Goal: Navigation & Orientation: Find specific page/section

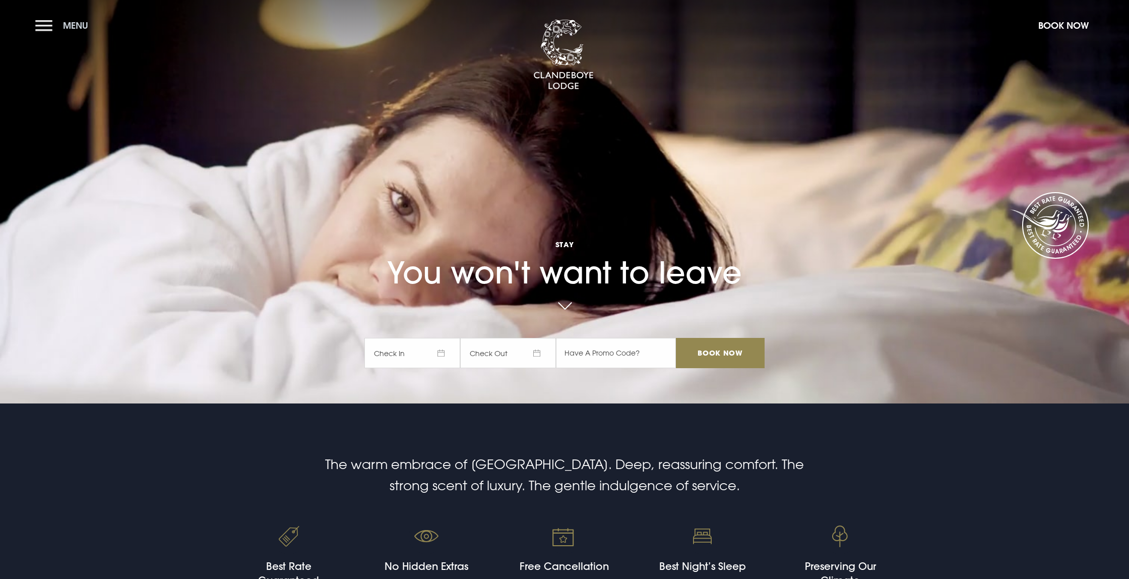
click at [44, 26] on button "Menu" at bounding box center [64, 26] width 58 height 22
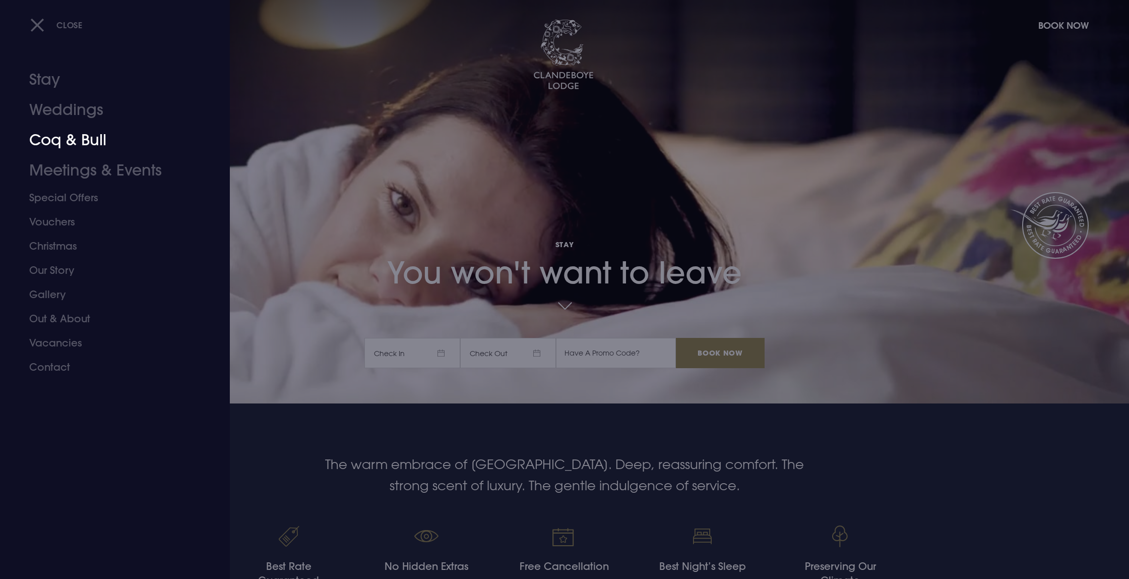
click at [52, 144] on link "Coq & Bull" at bounding box center [108, 140] width 159 height 30
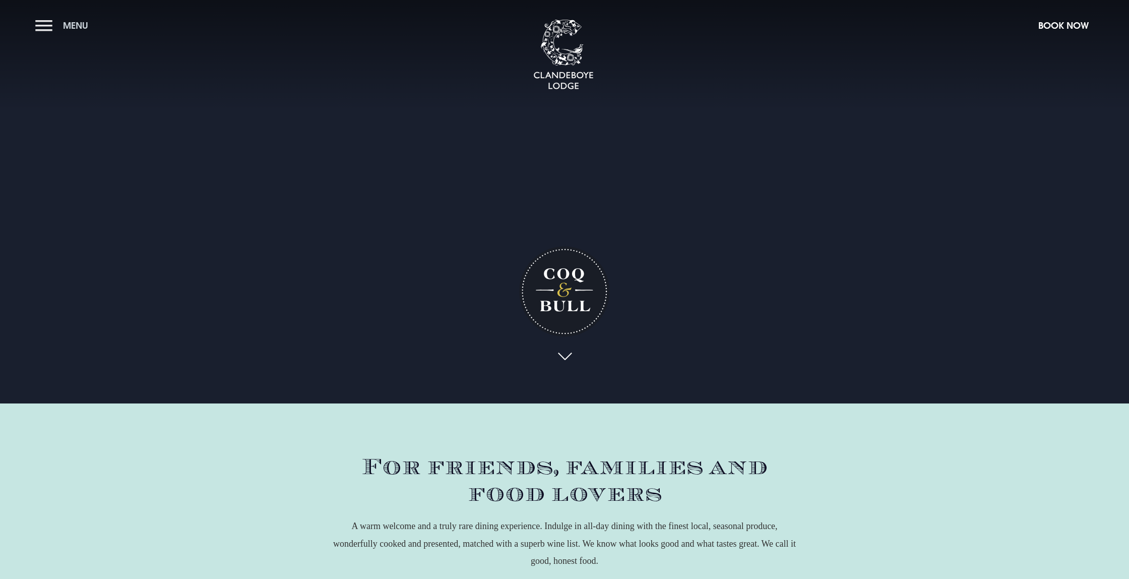
click at [49, 29] on button "Menu" at bounding box center [64, 26] width 58 height 22
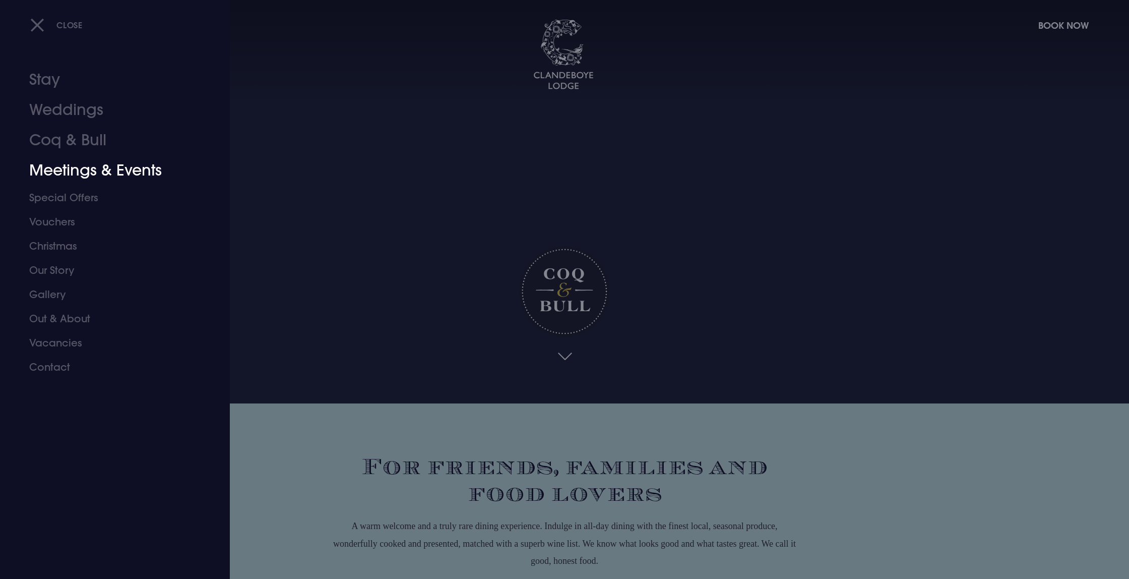
click at [82, 175] on link "Meetings & Events" at bounding box center [108, 170] width 159 height 30
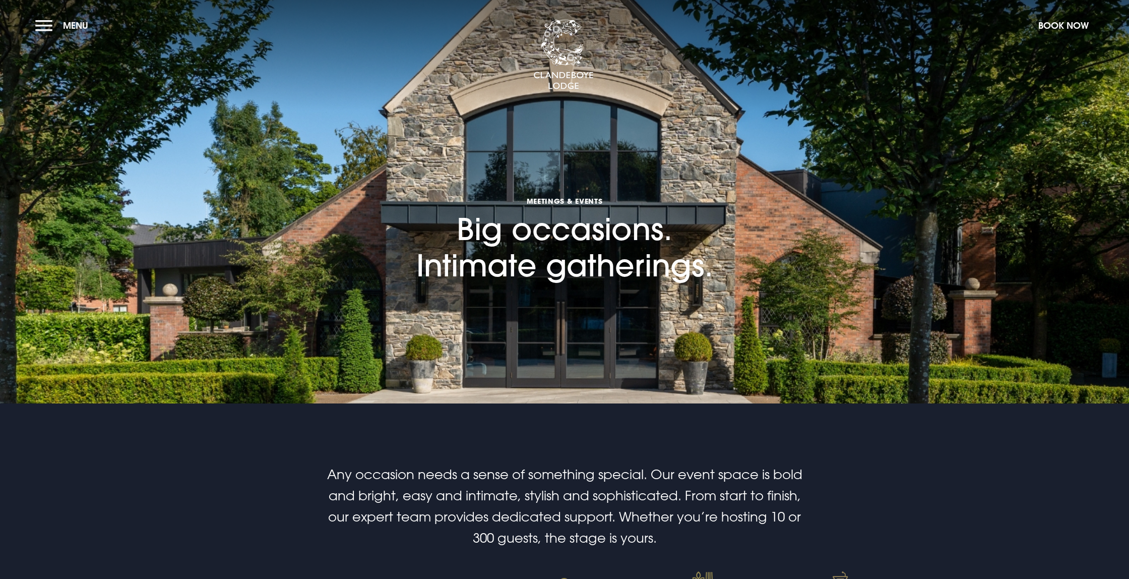
click at [315, 299] on section "Meetings & Events Big occasions. Intimate gatherings." at bounding box center [564, 201] width 1129 height 403
click at [42, 28] on button "Menu" at bounding box center [64, 26] width 58 height 22
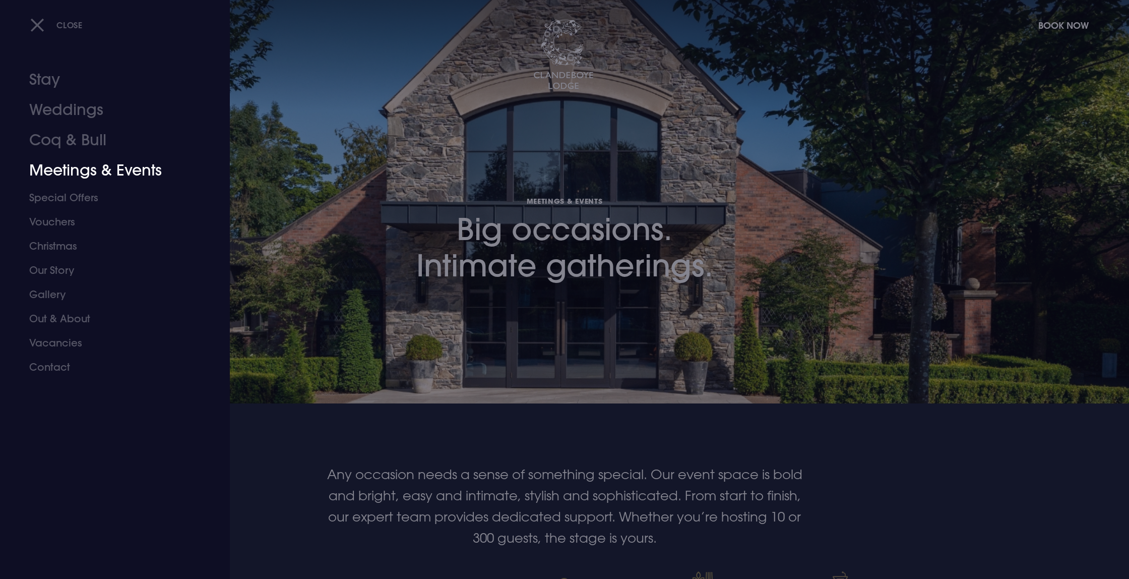
click at [70, 173] on link "Meetings & Events" at bounding box center [108, 170] width 159 height 30
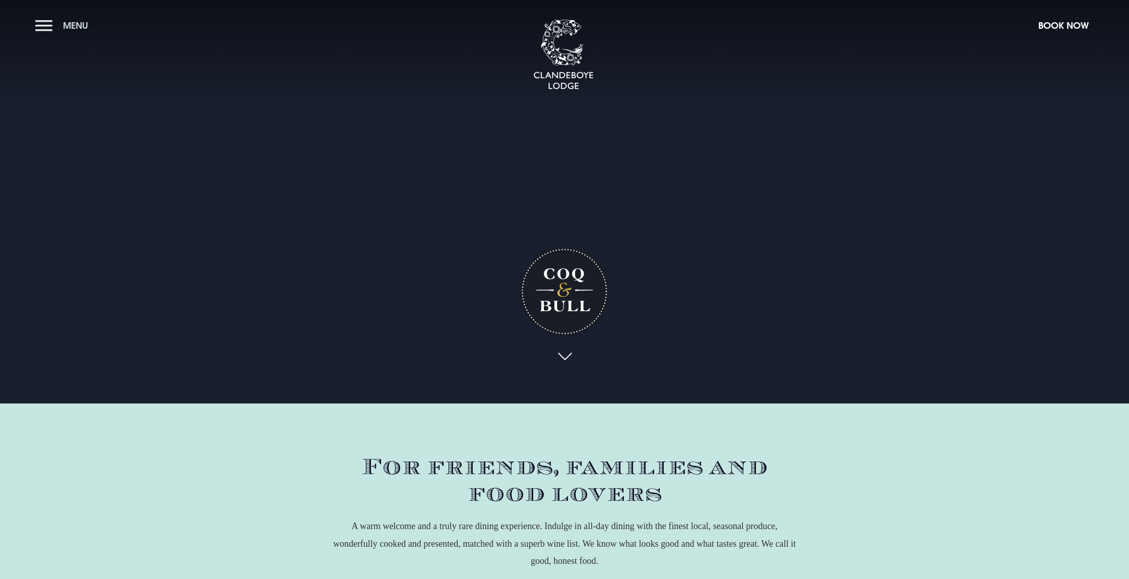
click at [42, 25] on button "Menu" at bounding box center [64, 26] width 58 height 22
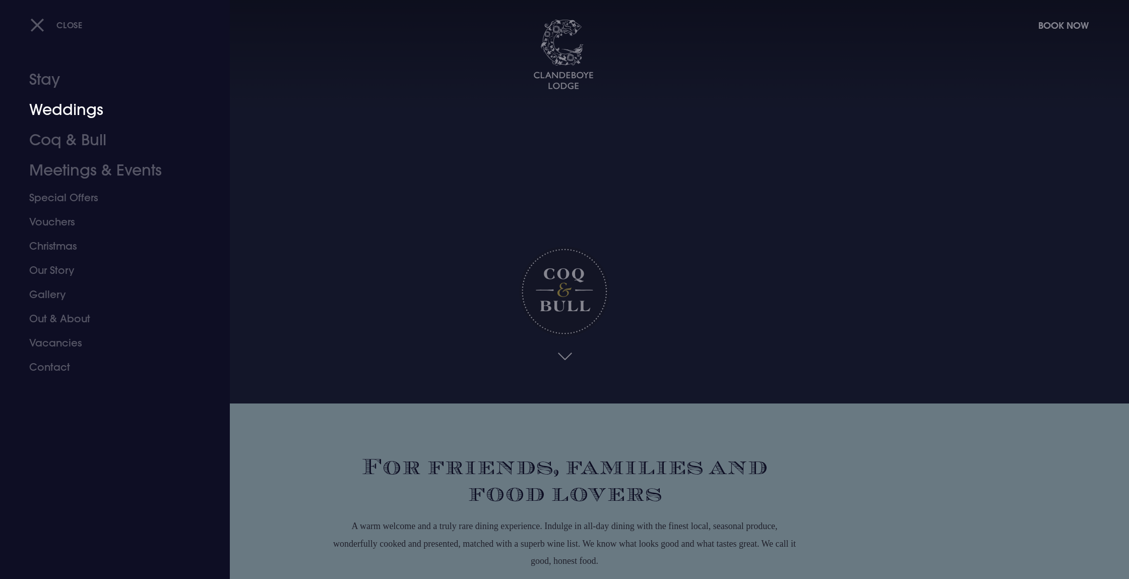
click at [68, 111] on link "Weddings" at bounding box center [108, 110] width 159 height 30
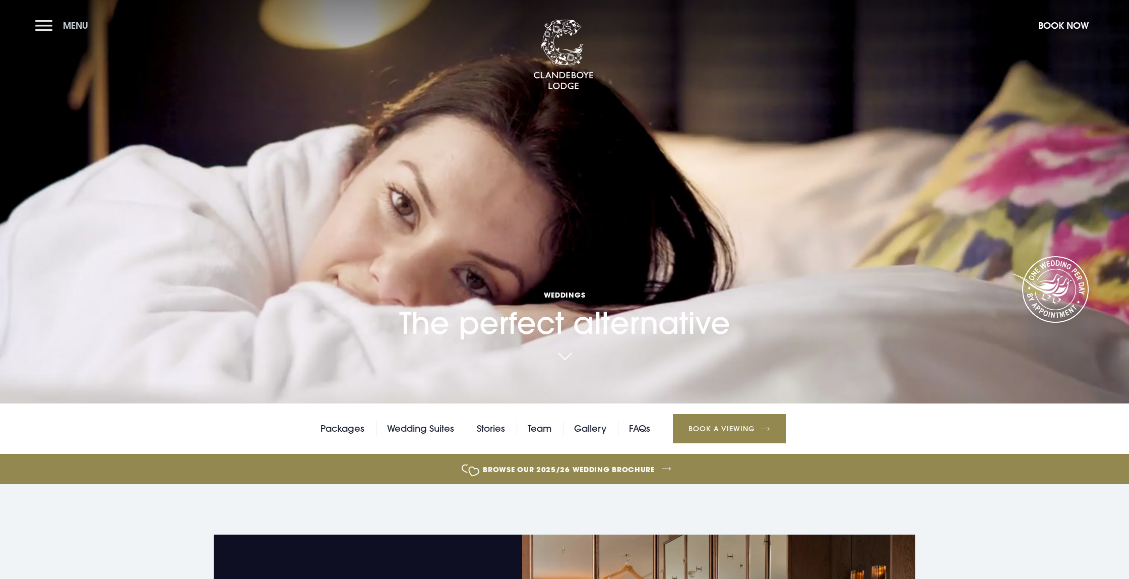
click at [44, 25] on button "Menu" at bounding box center [64, 26] width 58 height 22
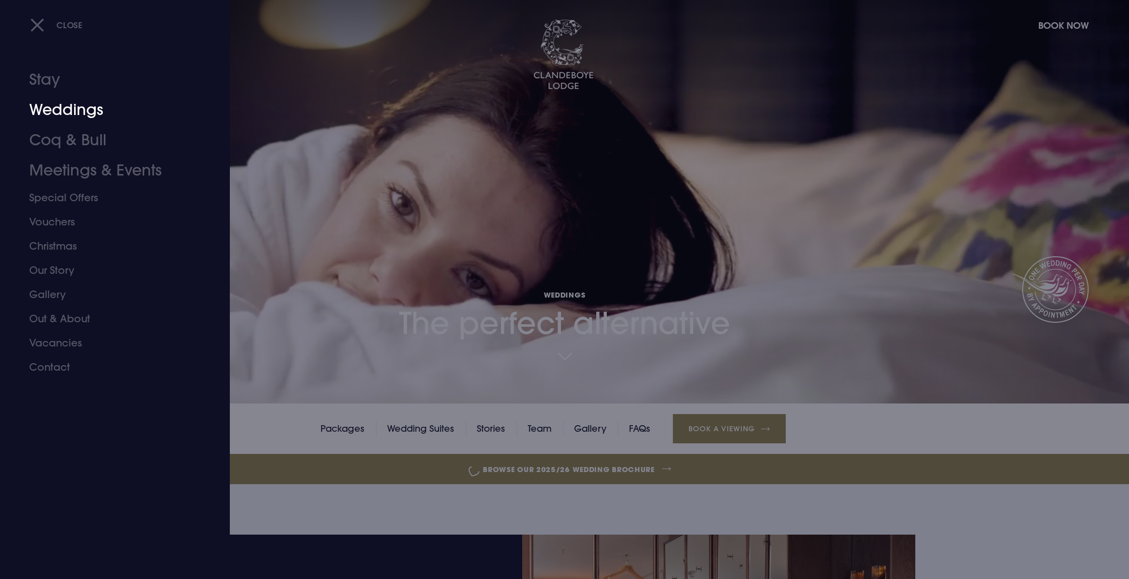
click at [69, 111] on link "Weddings" at bounding box center [108, 110] width 159 height 30
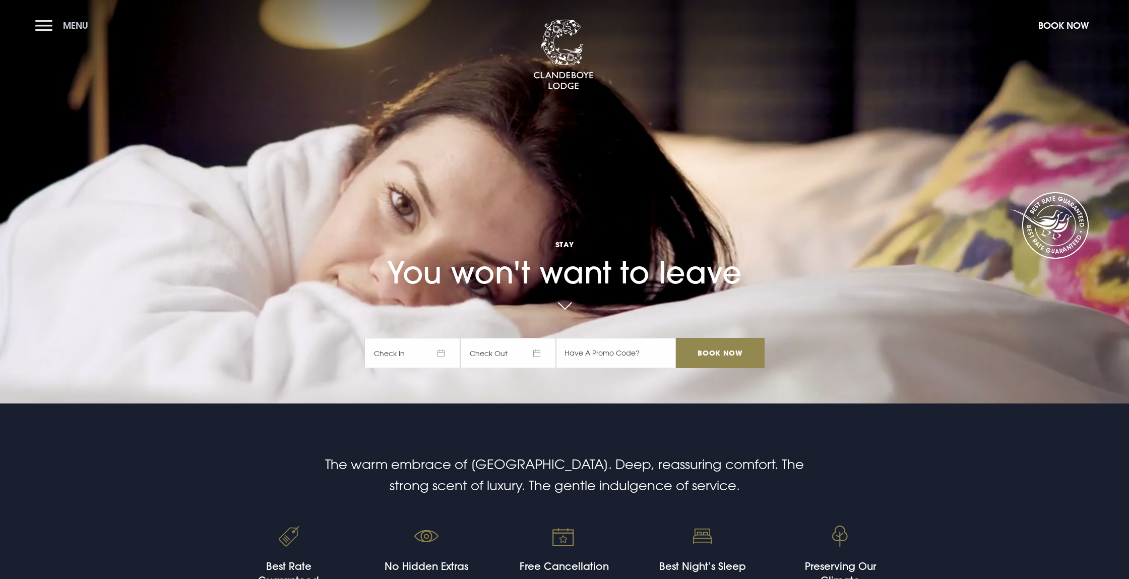
click at [50, 29] on button "Menu" at bounding box center [64, 26] width 58 height 22
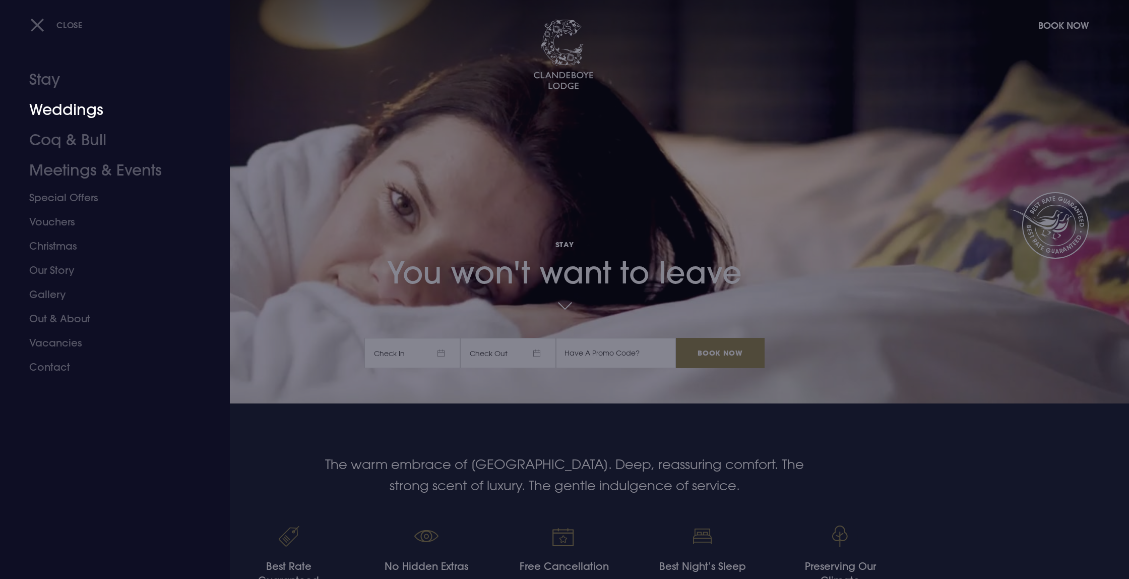
click at [59, 110] on link "Weddings" at bounding box center [108, 110] width 159 height 30
